Goal: Check status: Check status

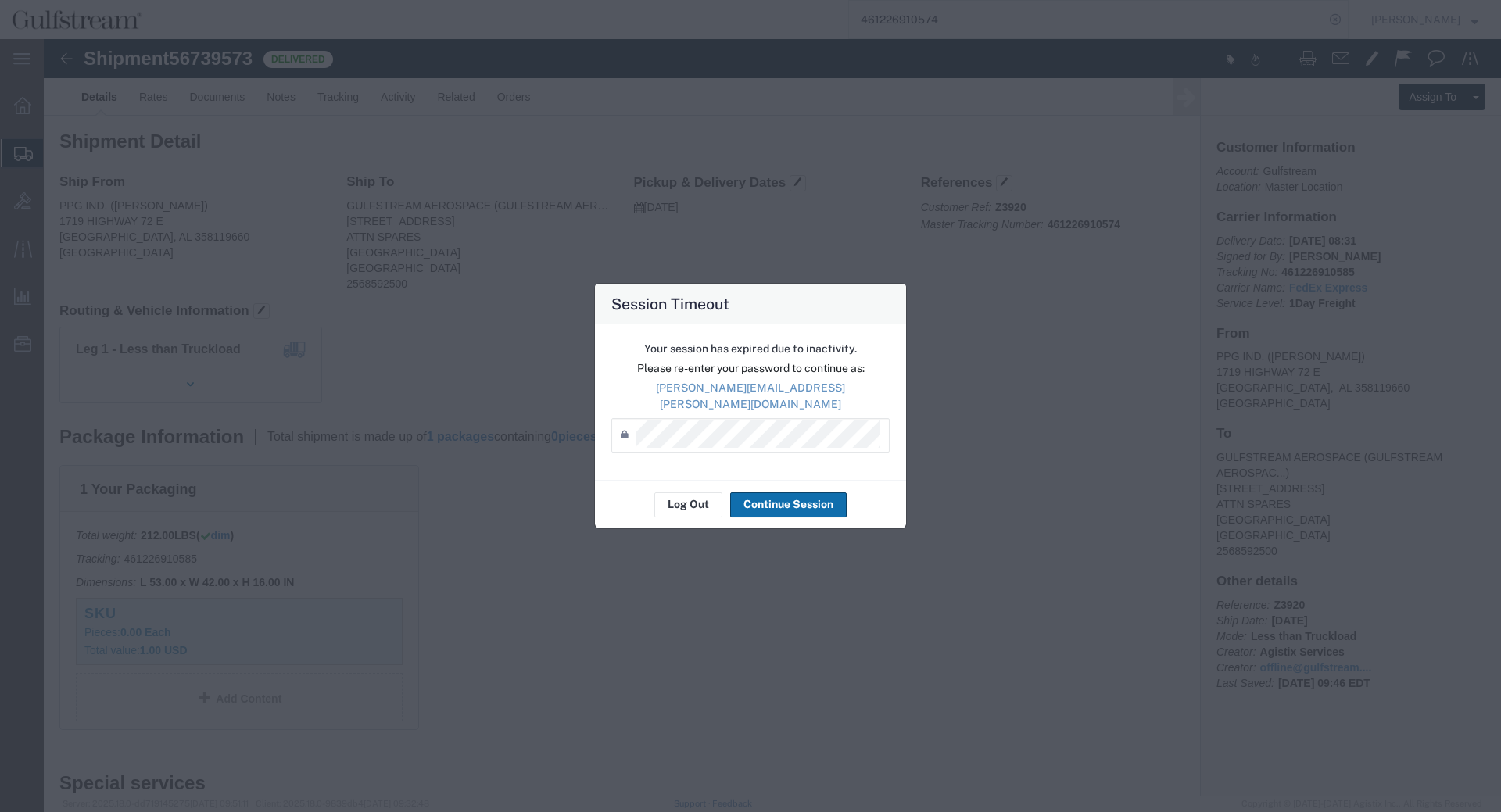
click at [759, 499] on button "Continue Session" at bounding box center [788, 505] width 116 height 25
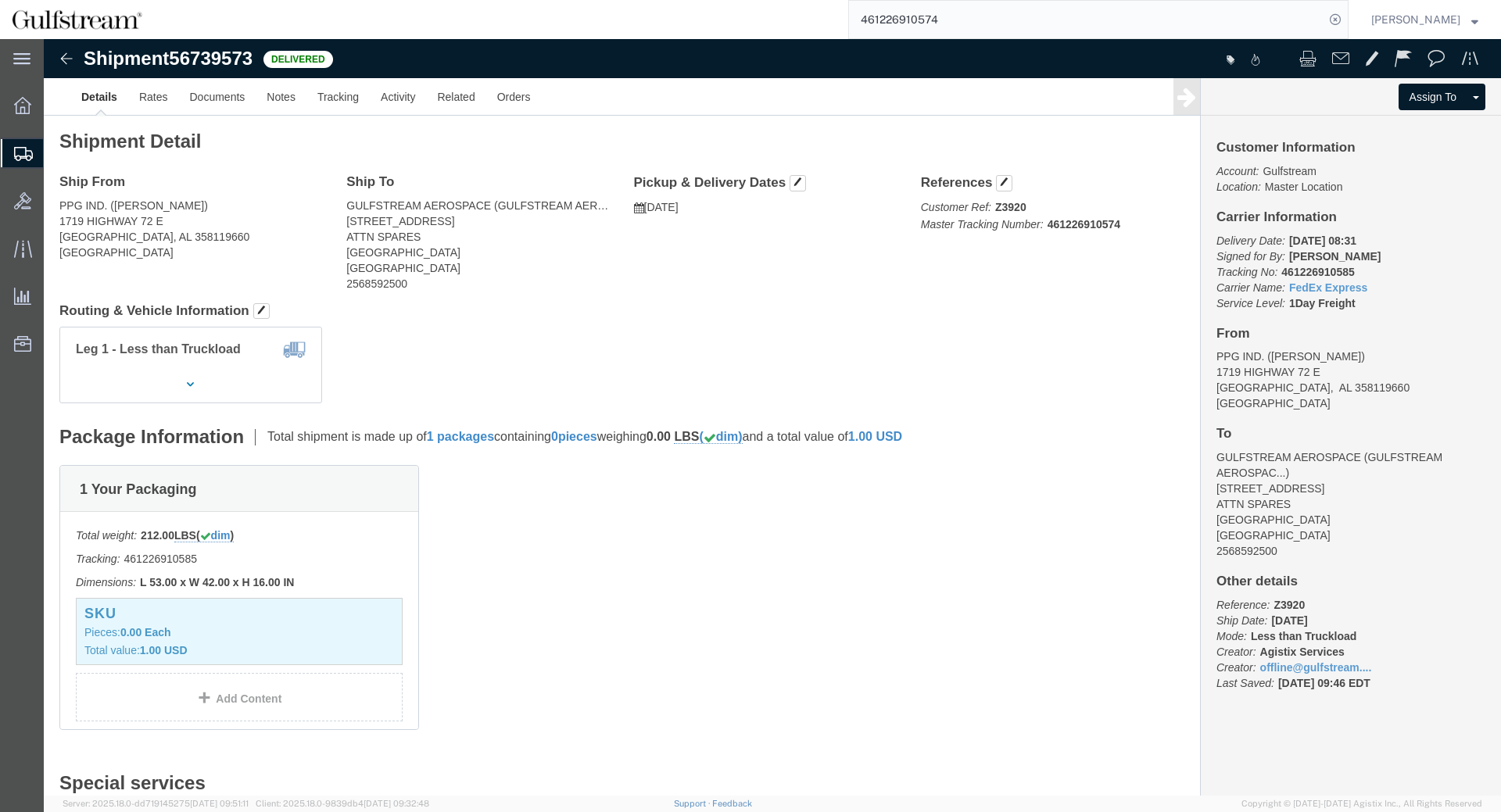
click at [928, 6] on input "461226910574" at bounding box center [1087, 19] width 475 height 37
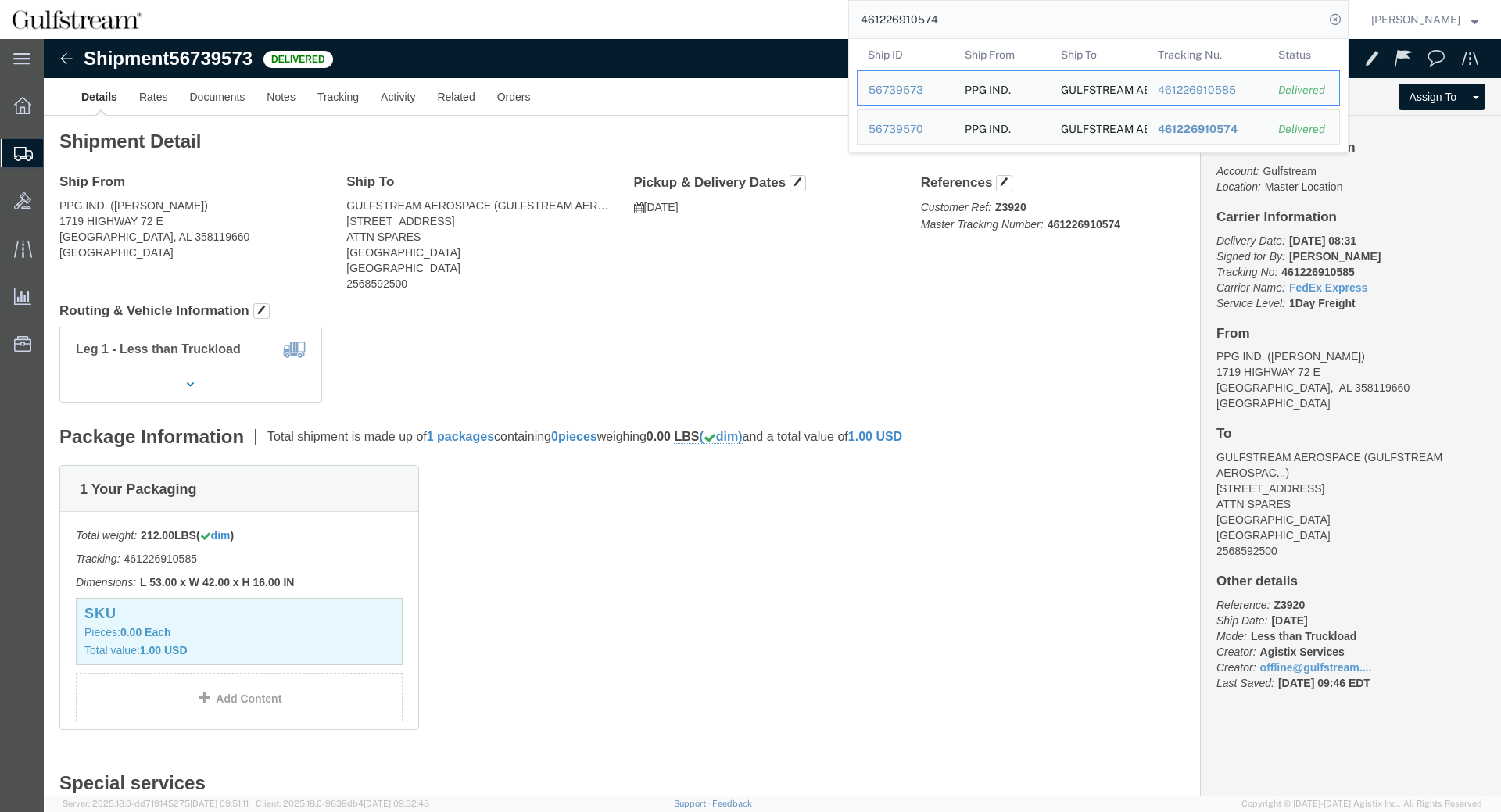
click at [928, 6] on input "461226910574" at bounding box center [1087, 19] width 475 height 37
paste input "1195282081080003140700 771272477281"
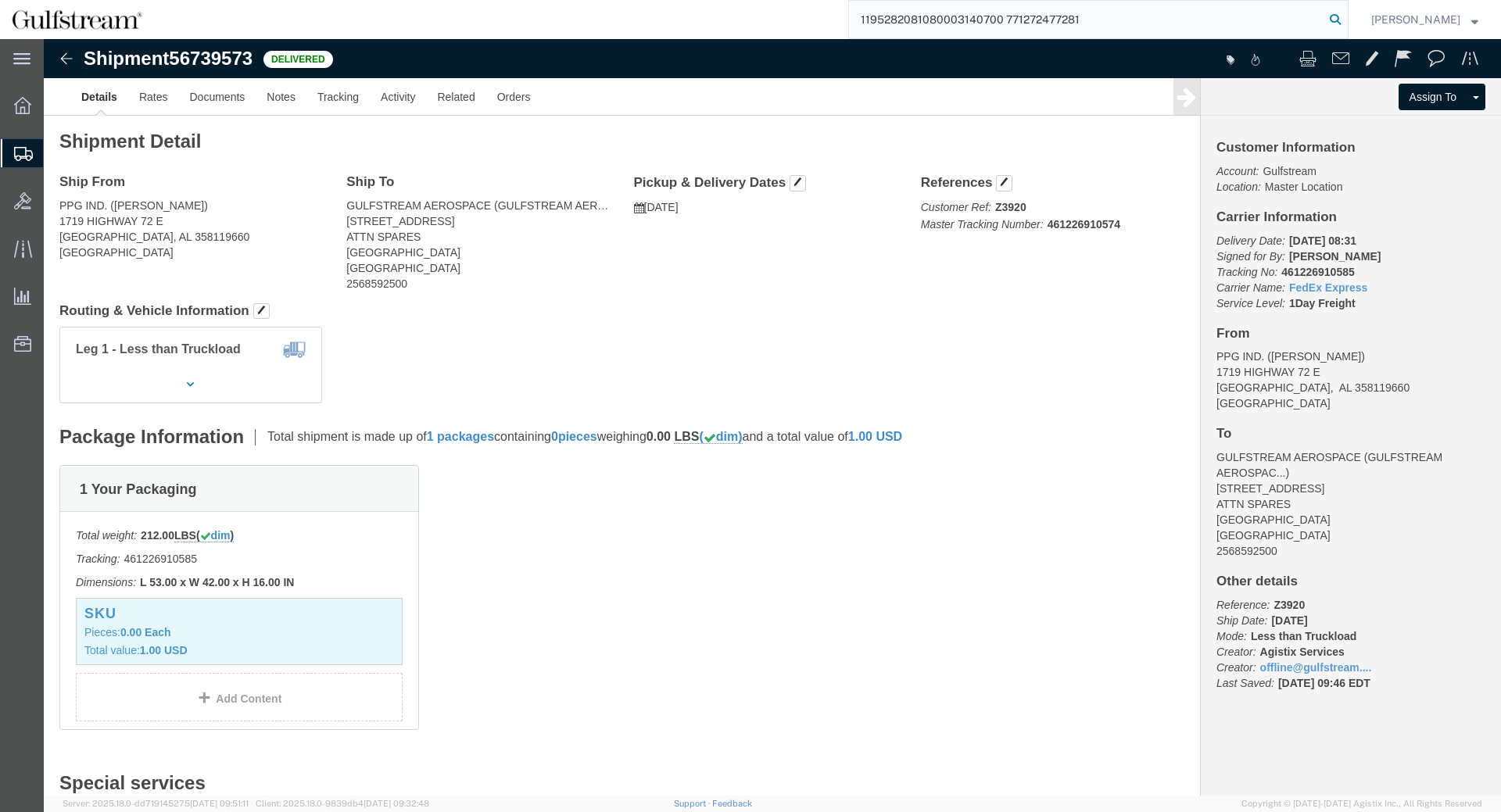
click at [1342, 21] on icon at bounding box center [1335, 19] width 22 height 22
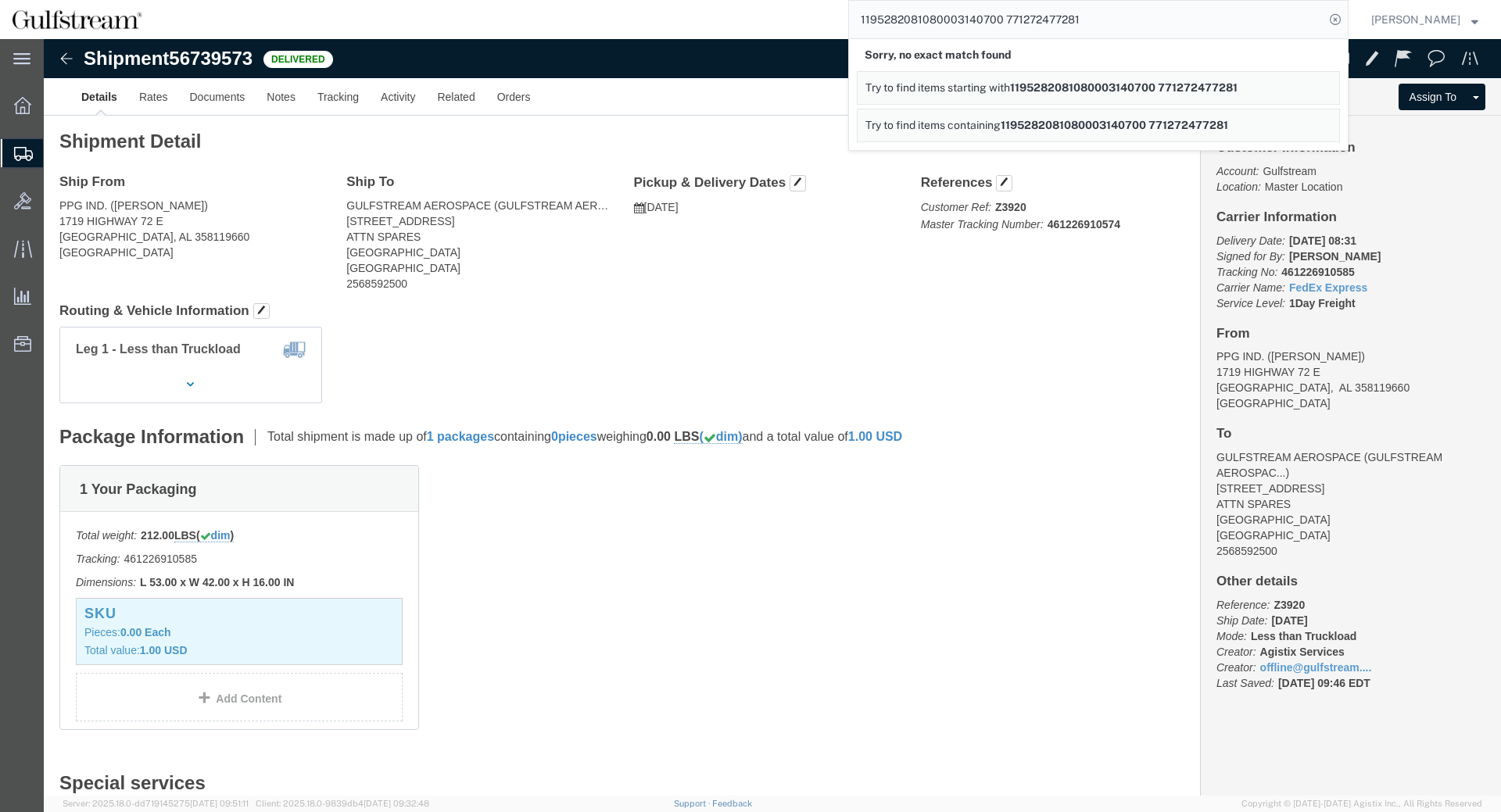
click at [963, 16] on input "1195282081080003140700 771272477281" at bounding box center [1087, 19] width 475 height 37
paste input "SAPO24-24477"
type input "SAPO24-24477771272477281"
drag, startPoint x: 1156, startPoint y: 21, endPoint x: 93, endPoint y: 2, distance: 1063.2
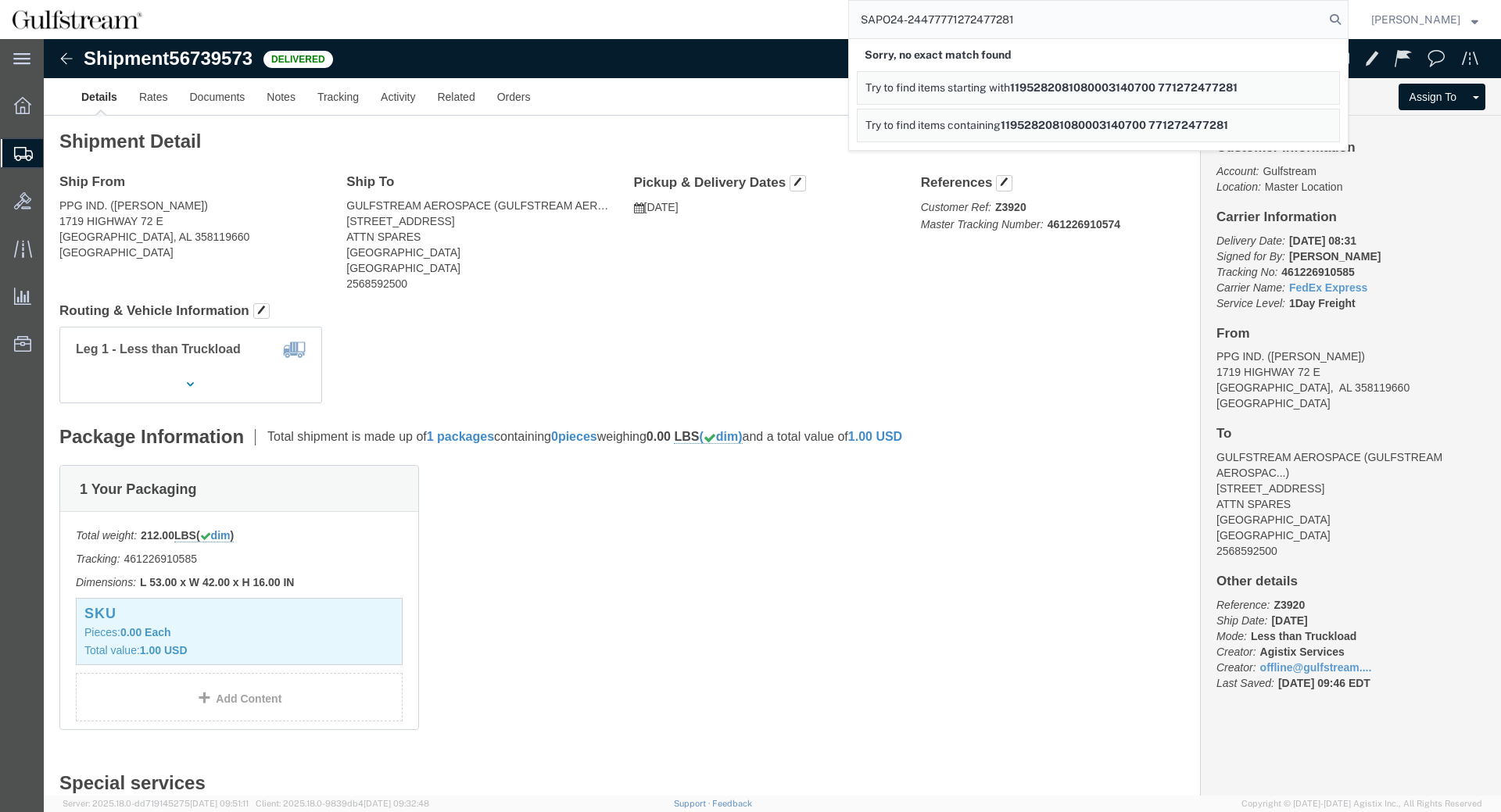
click at [849, 1] on input "SAPO24-24477771272477281" at bounding box center [1087, 19] width 475 height 37
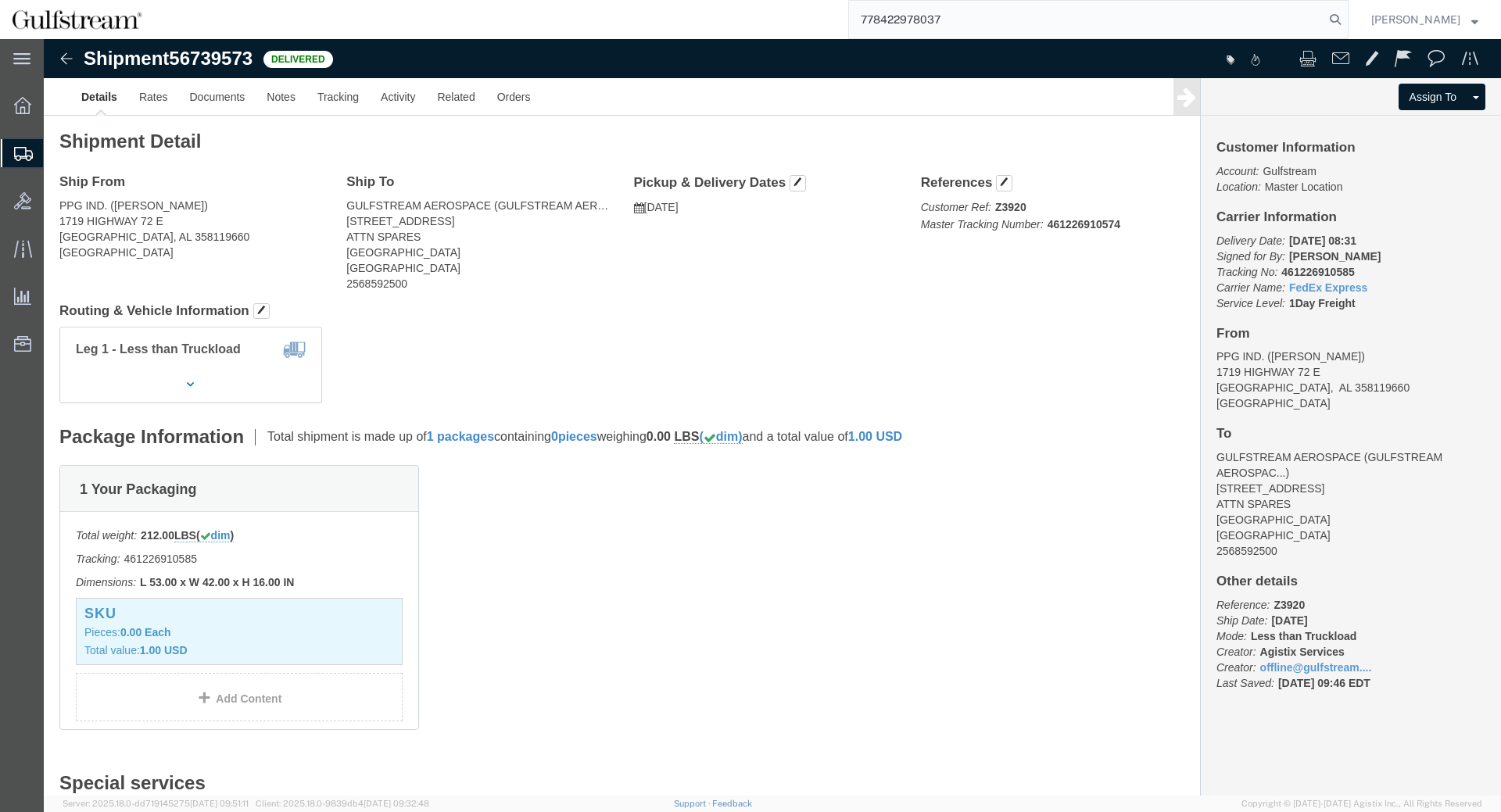
type input "778422978037"
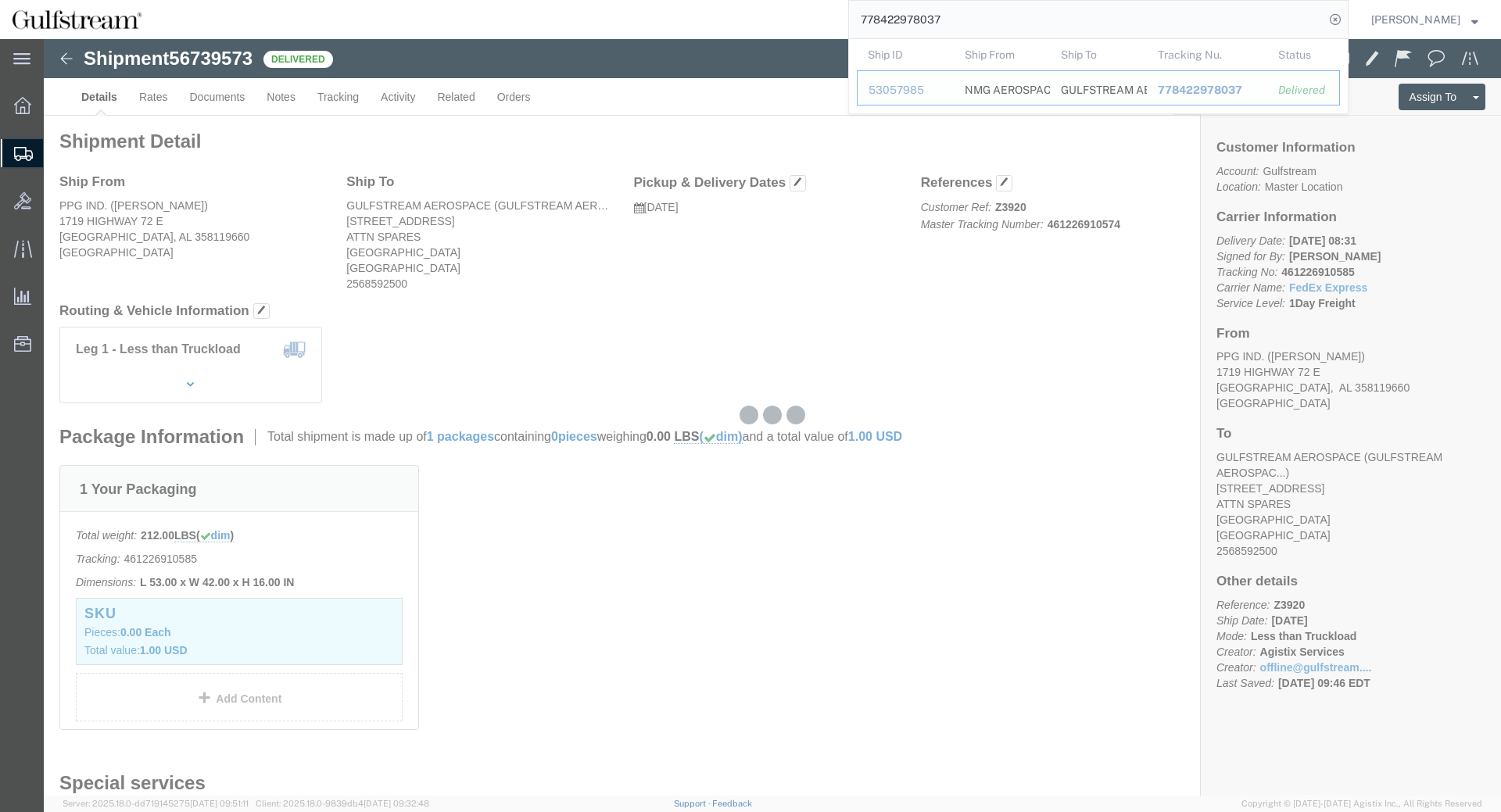
click at [1189, 86] on span "778422978037" at bounding box center [1200, 90] width 85 height 12
